Goal: Task Accomplishment & Management: Manage account settings

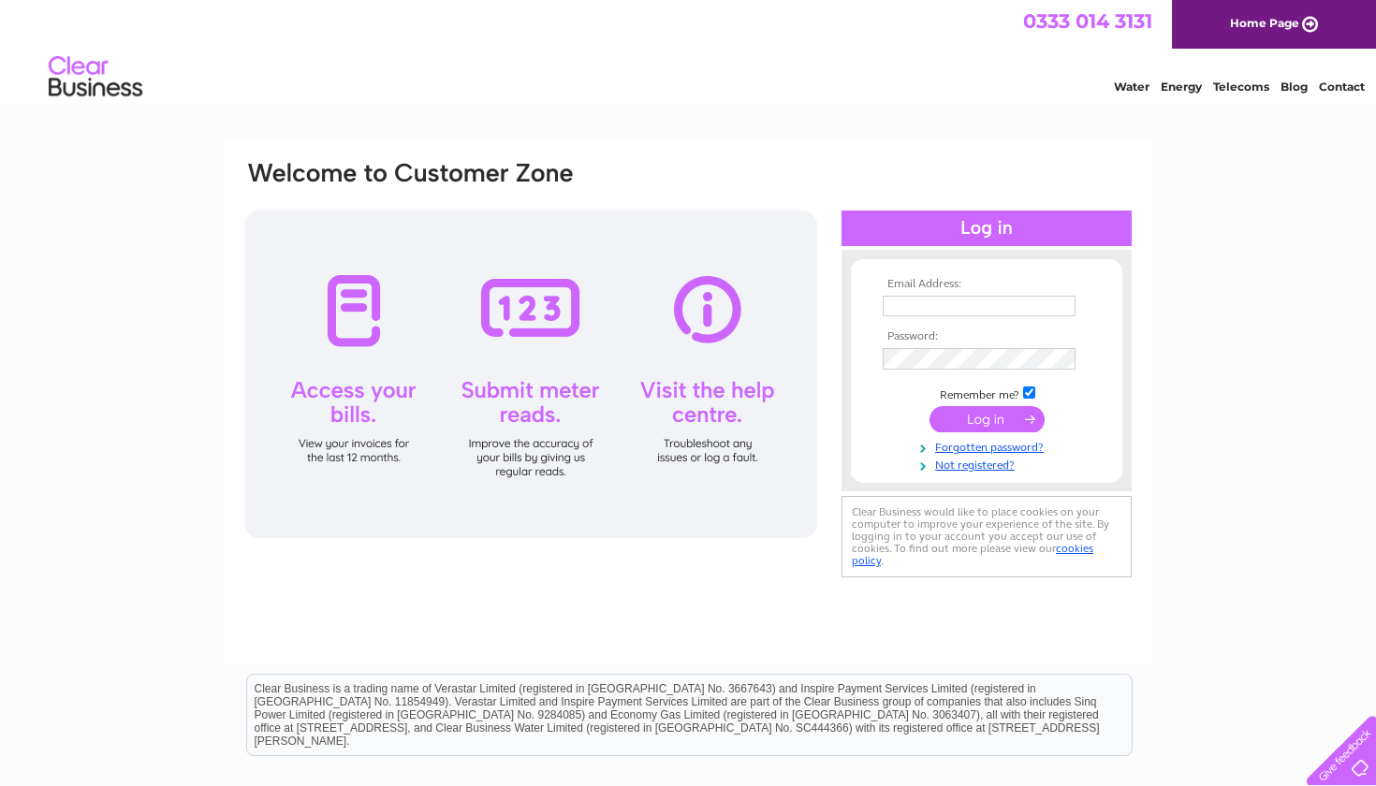
type input "asyal44162@gmail.com"
click at [949, 422] on input "submit" at bounding box center [986, 421] width 115 height 26
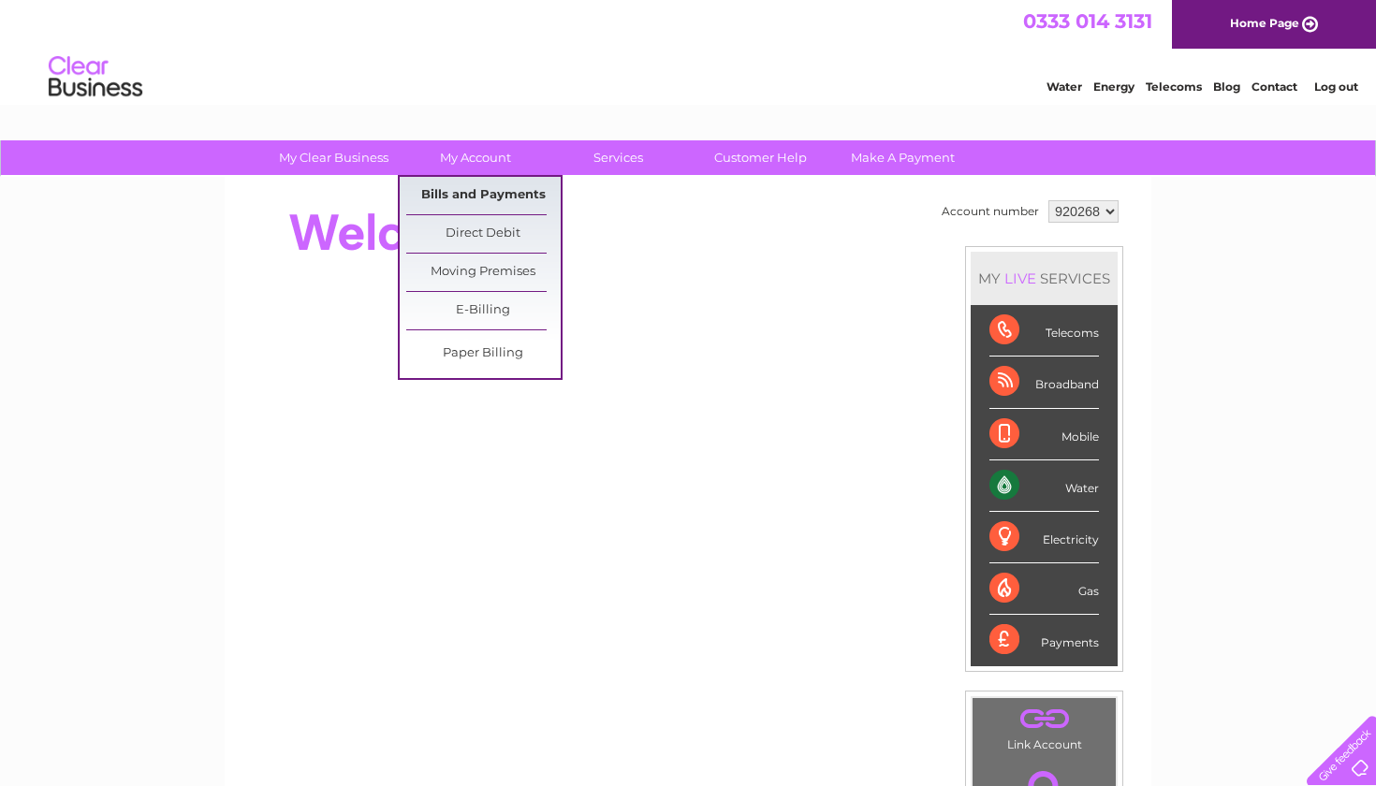
click at [465, 197] on link "Bills and Payments" at bounding box center [483, 195] width 154 height 37
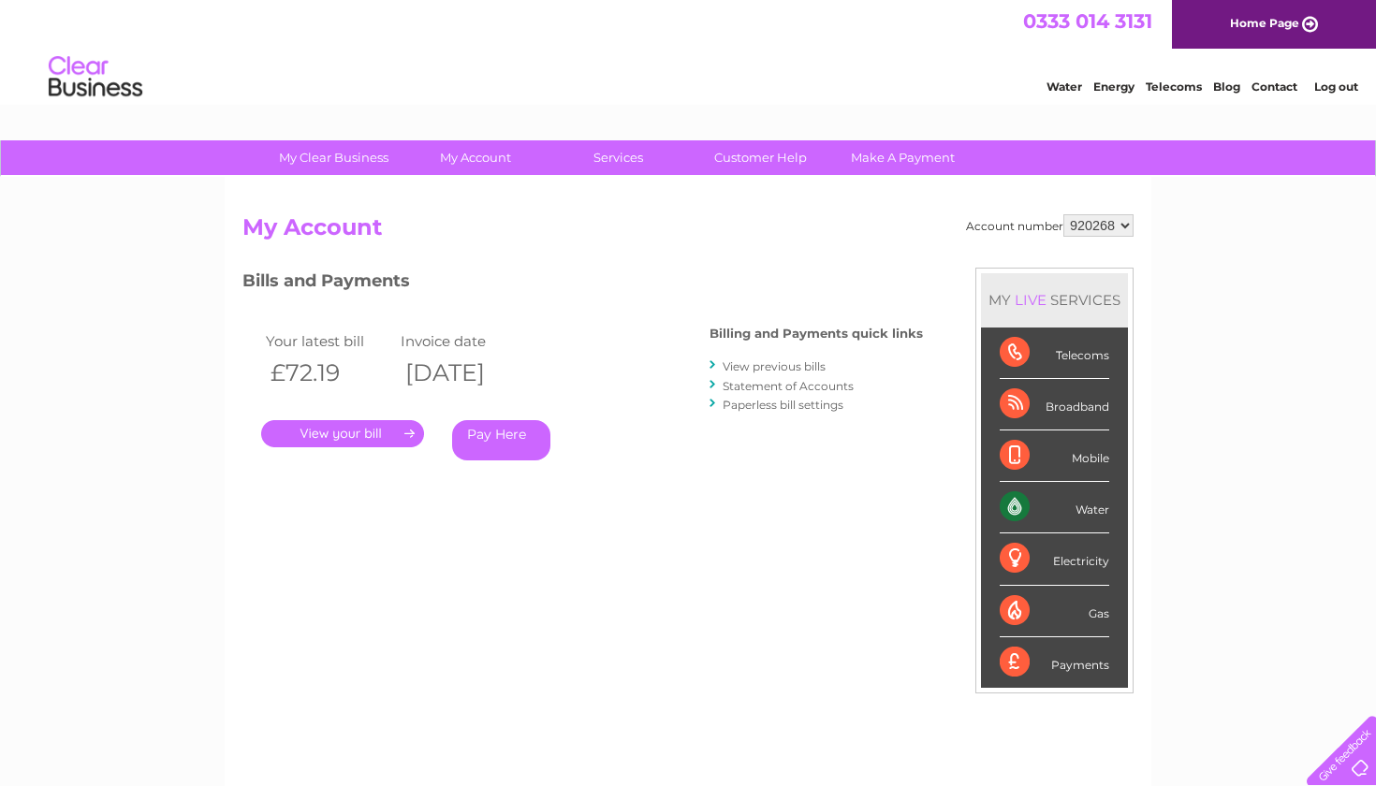
click at [351, 430] on link "." at bounding box center [342, 433] width 163 height 27
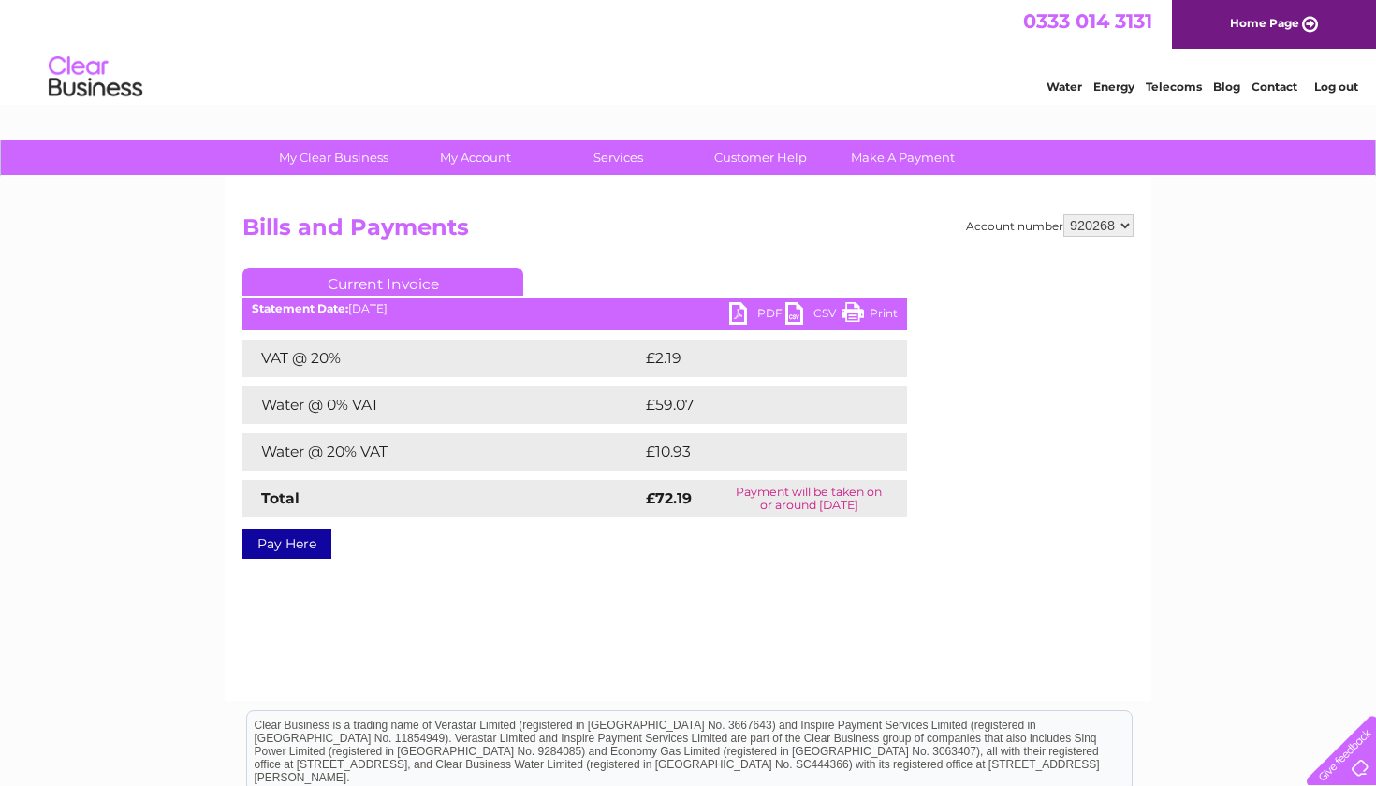
click at [765, 313] on link "PDF" at bounding box center [757, 315] width 56 height 27
